Goal: Task Accomplishment & Management: Use online tool/utility

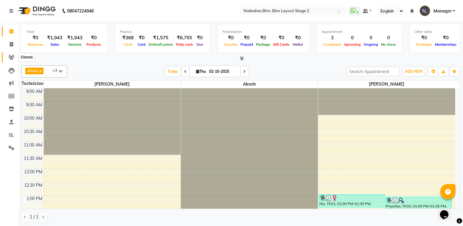
click at [9, 55] on icon at bounding box center [12, 57] width 6 height 5
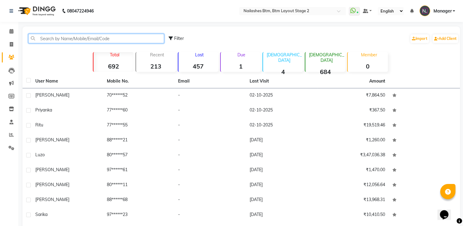
click at [66, 39] on input "text" at bounding box center [96, 38] width 136 height 9
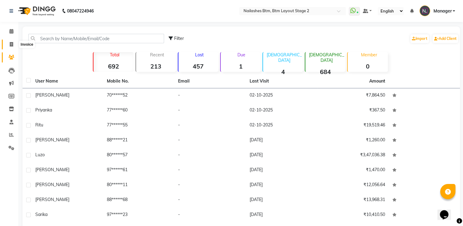
click at [11, 42] on icon at bounding box center [11, 44] width 3 height 5
select select "service"
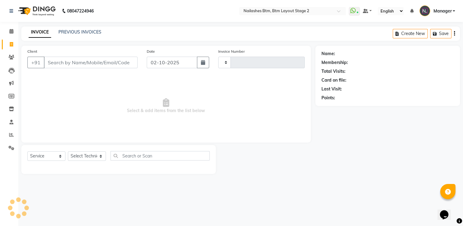
type input "0713"
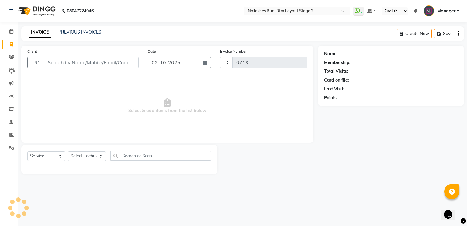
select select "6721"
click at [89, 61] on input "Client" at bounding box center [91, 63] width 95 height 12
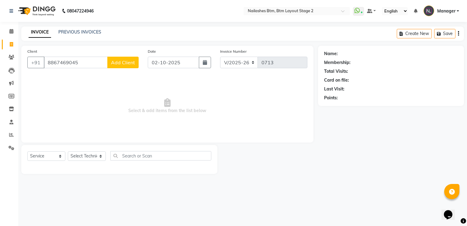
type input "8867469045"
click at [131, 63] on span "Add Client" at bounding box center [123, 62] width 24 height 6
select select "21"
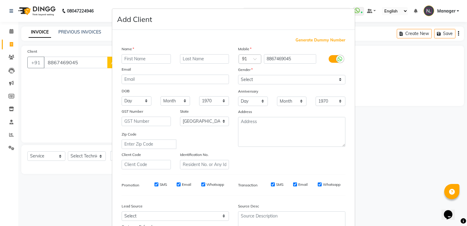
click at [139, 56] on input "text" at bounding box center [146, 58] width 49 height 9
type input "[PERSON_NAME]"
click at [268, 79] on select "Select [DEMOGRAPHIC_DATA] [DEMOGRAPHIC_DATA] Other Prefer Not To Say" at bounding box center [291, 79] width 107 height 9
select select "[DEMOGRAPHIC_DATA]"
click at [238, 75] on select "Select [DEMOGRAPHIC_DATA] [DEMOGRAPHIC_DATA] Other Prefer Not To Say" at bounding box center [291, 79] width 107 height 9
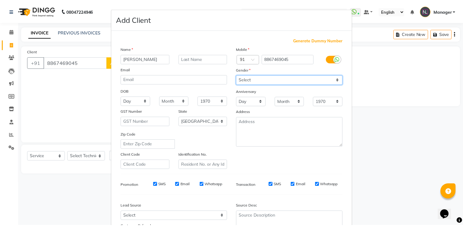
scroll to position [58, 0]
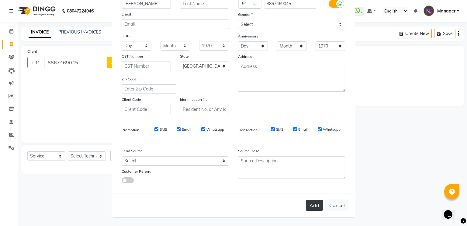
click at [314, 203] on button "Add" at bounding box center [314, 205] width 17 height 11
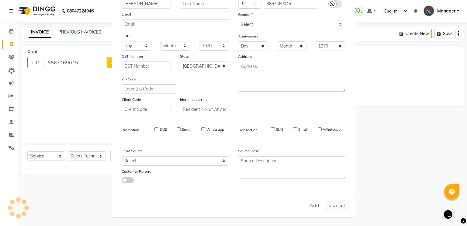
type input "88******45"
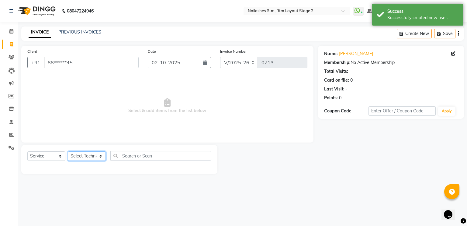
click at [82, 159] on select "Select Technician Akash Manager [PERSON_NAME] [PERSON_NAME]" at bounding box center [87, 155] width 38 height 9
select select "84529"
click at [68, 152] on select "Select Technician Akash Manager [PERSON_NAME] [PERSON_NAME]" at bounding box center [87, 155] width 38 height 9
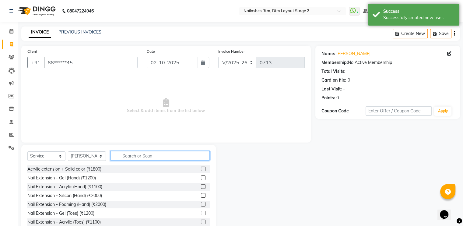
click at [134, 153] on input "text" at bounding box center [159, 155] width 99 height 9
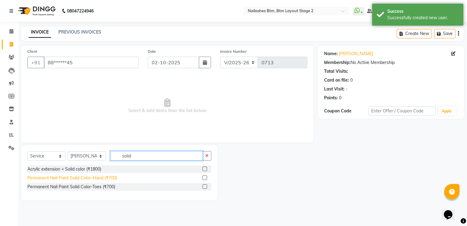
type input "solid"
click at [77, 176] on div "Permanent Nail Paint Solid Color-Hand (₹700)" at bounding box center [72, 178] width 90 height 6
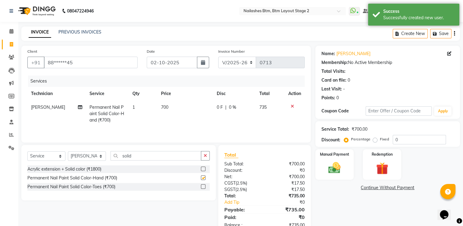
checkbox input "false"
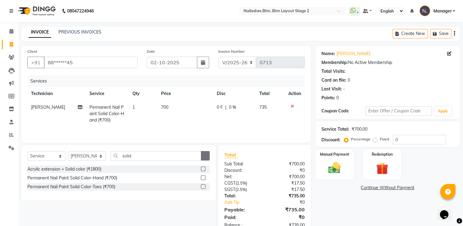
click at [205, 158] on icon "button" at bounding box center [205, 155] width 3 height 4
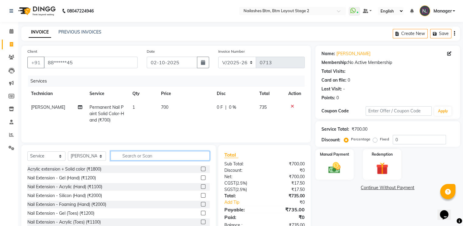
click at [152, 156] on input "text" at bounding box center [159, 155] width 99 height 9
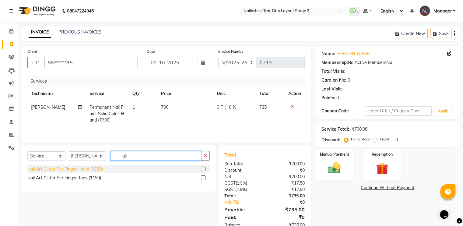
type input "gli"
click at [92, 170] on div "Nail Art Glitter Per Finger-Hand (₹150)" at bounding box center [64, 169] width 75 height 6
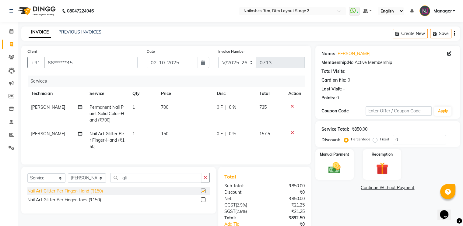
checkbox input "false"
click at [136, 132] on td "1" at bounding box center [143, 140] width 29 height 26
select select "84529"
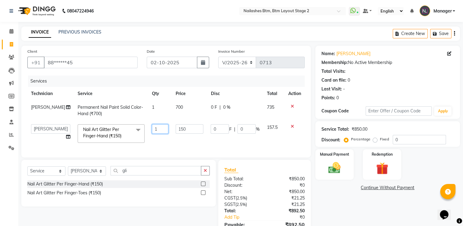
click at [158, 127] on input "1" at bounding box center [160, 128] width 16 height 9
type input "4"
click at [207, 176] on div "Select Service Product Membership Package Voucher Prepaid Gift Card Select Tech…" at bounding box center [118, 183] width 194 height 47
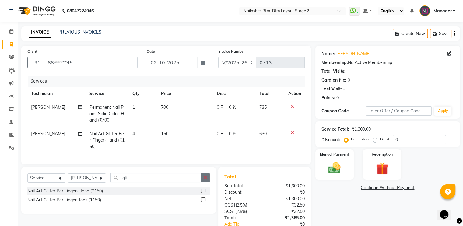
click at [203, 179] on button "button" at bounding box center [205, 177] width 9 height 9
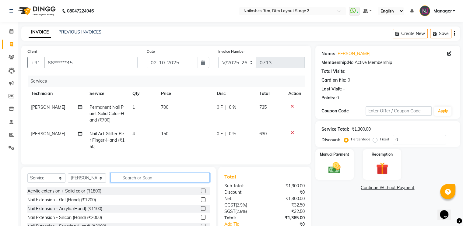
click at [157, 182] on input "text" at bounding box center [159, 177] width 99 height 9
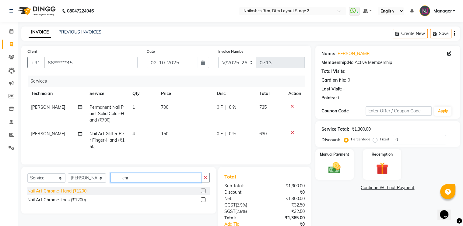
type input "chr"
click at [74, 194] on div "Nail Art Chrome-Hand (₹1200)" at bounding box center [57, 191] width 60 height 6
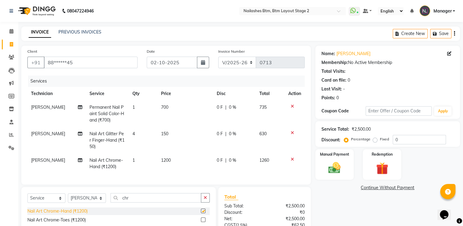
checkbox input "false"
click at [166, 160] on span "1200" at bounding box center [166, 159] width 10 height 5
select select "84529"
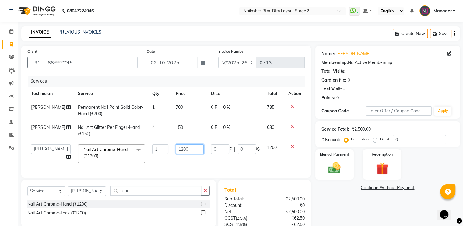
click at [189, 150] on input "1200" at bounding box center [190, 148] width 28 height 9
type input "1"
type input "480"
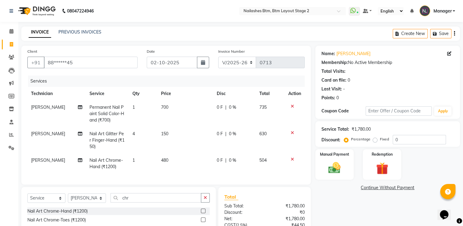
click at [397, 207] on div "Name: [PERSON_NAME] Membership: No Active Membership Total Visits: Card on file…" at bounding box center [389, 161] width 149 height 231
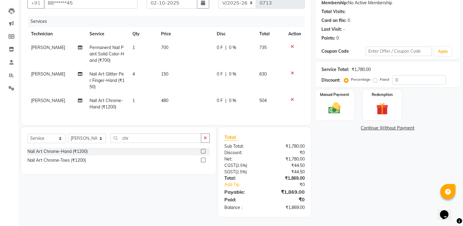
click at [308, 201] on div "₹0" at bounding box center [286, 199] width 45 height 7
click at [326, 101] on img at bounding box center [334, 108] width 20 height 15
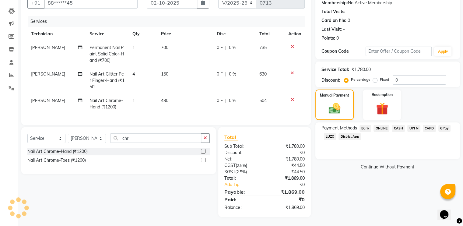
click at [445, 125] on span "GPay" at bounding box center [444, 128] width 12 height 7
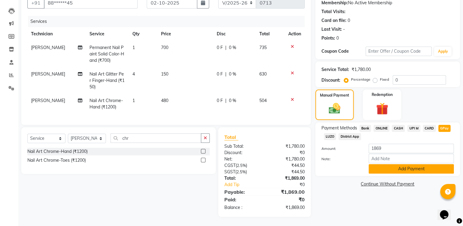
click at [415, 165] on button "Add Payment" at bounding box center [411, 168] width 85 height 9
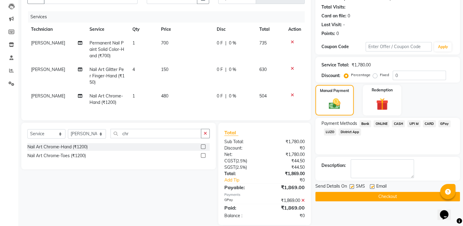
click at [388, 195] on button "Checkout" at bounding box center [387, 196] width 145 height 9
